Goal: Transaction & Acquisition: Purchase product/service

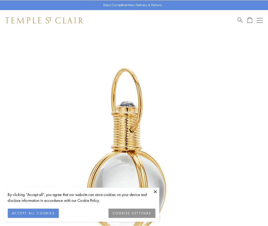
scroll to position [133, 0]
